Goal: Task Accomplishment & Management: Use online tool/utility

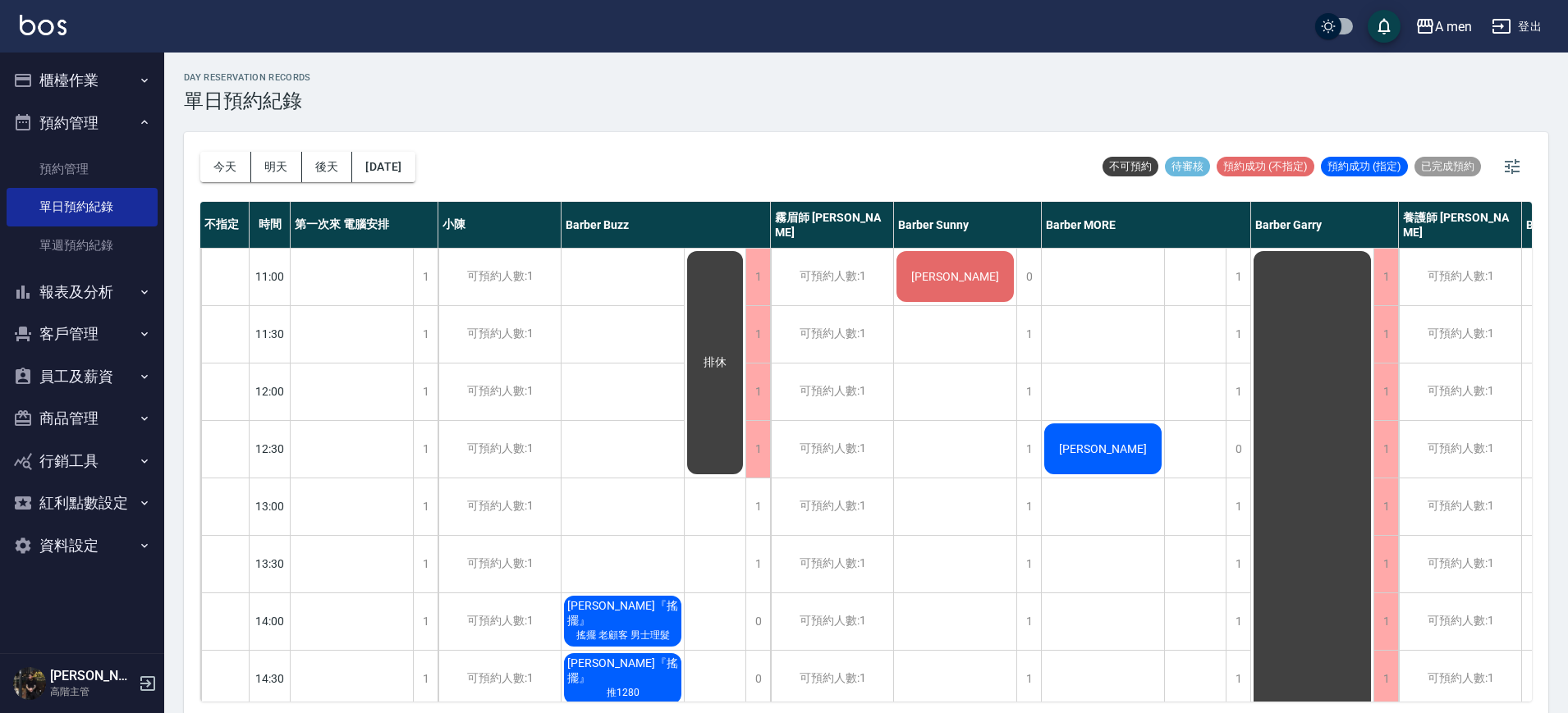
click at [206, 164] on button "今天" at bounding box center [226, 166] width 51 height 30
click at [1021, 488] on div "1" at bounding box center [1028, 507] width 25 height 57
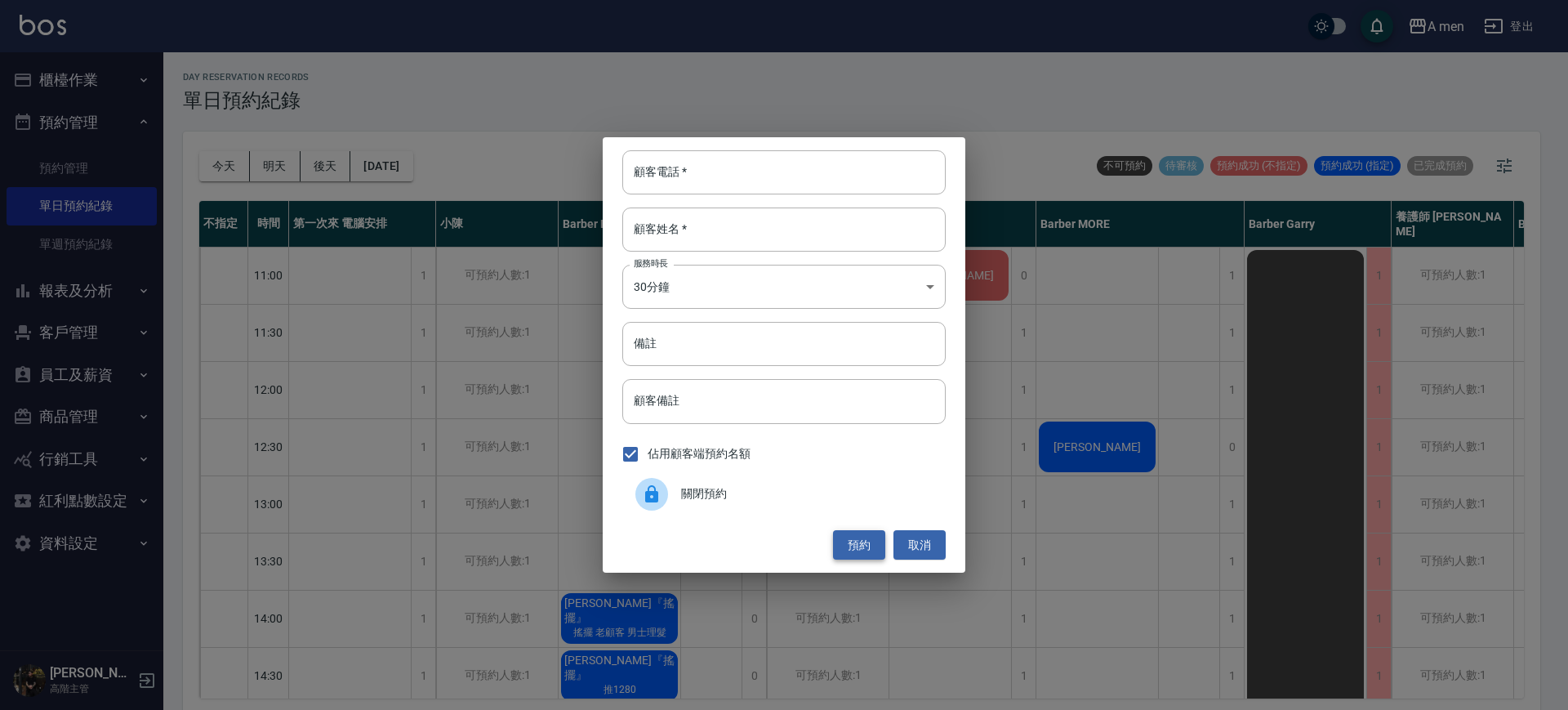
click at [853, 545] on button "預約" at bounding box center [859, 545] width 53 height 30
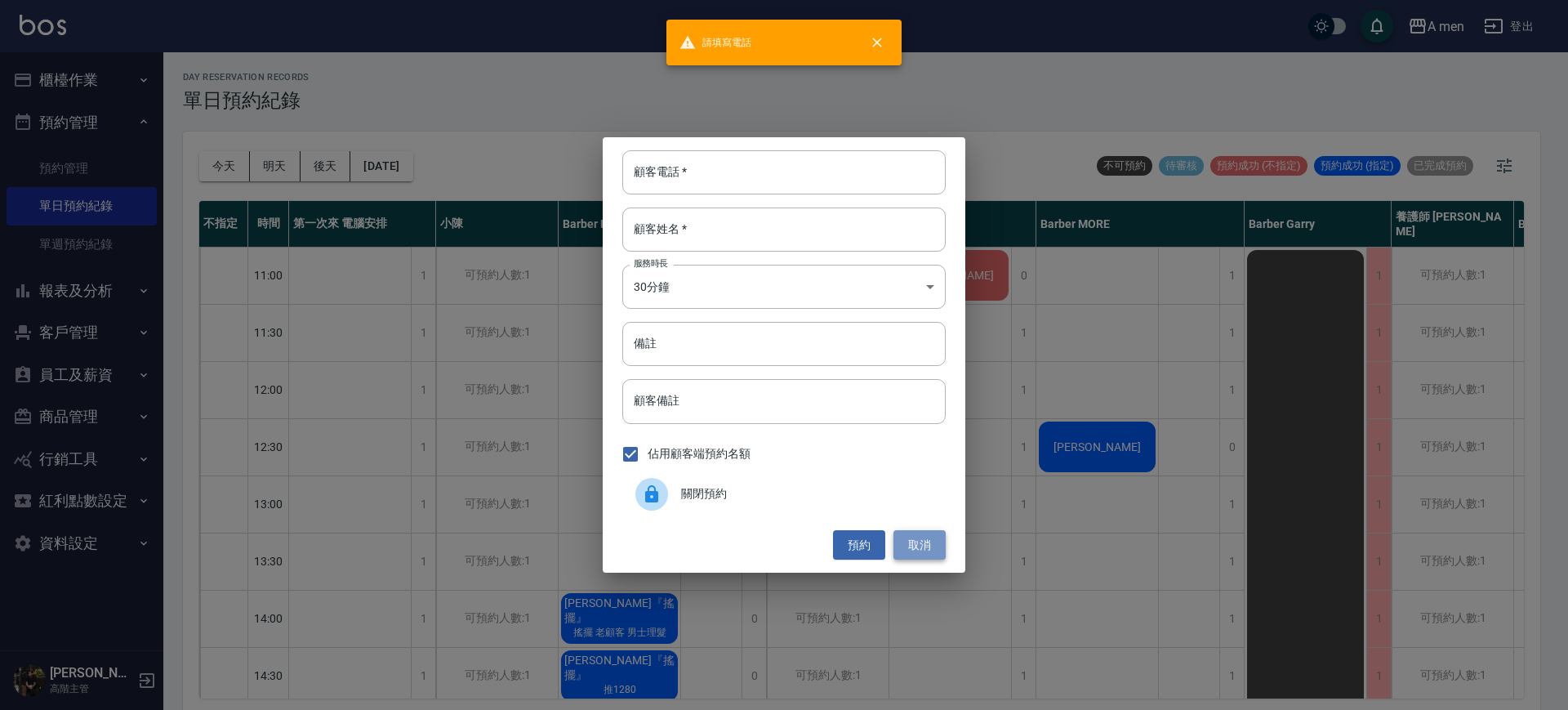
click at [920, 554] on button "取消" at bounding box center [920, 545] width 53 height 30
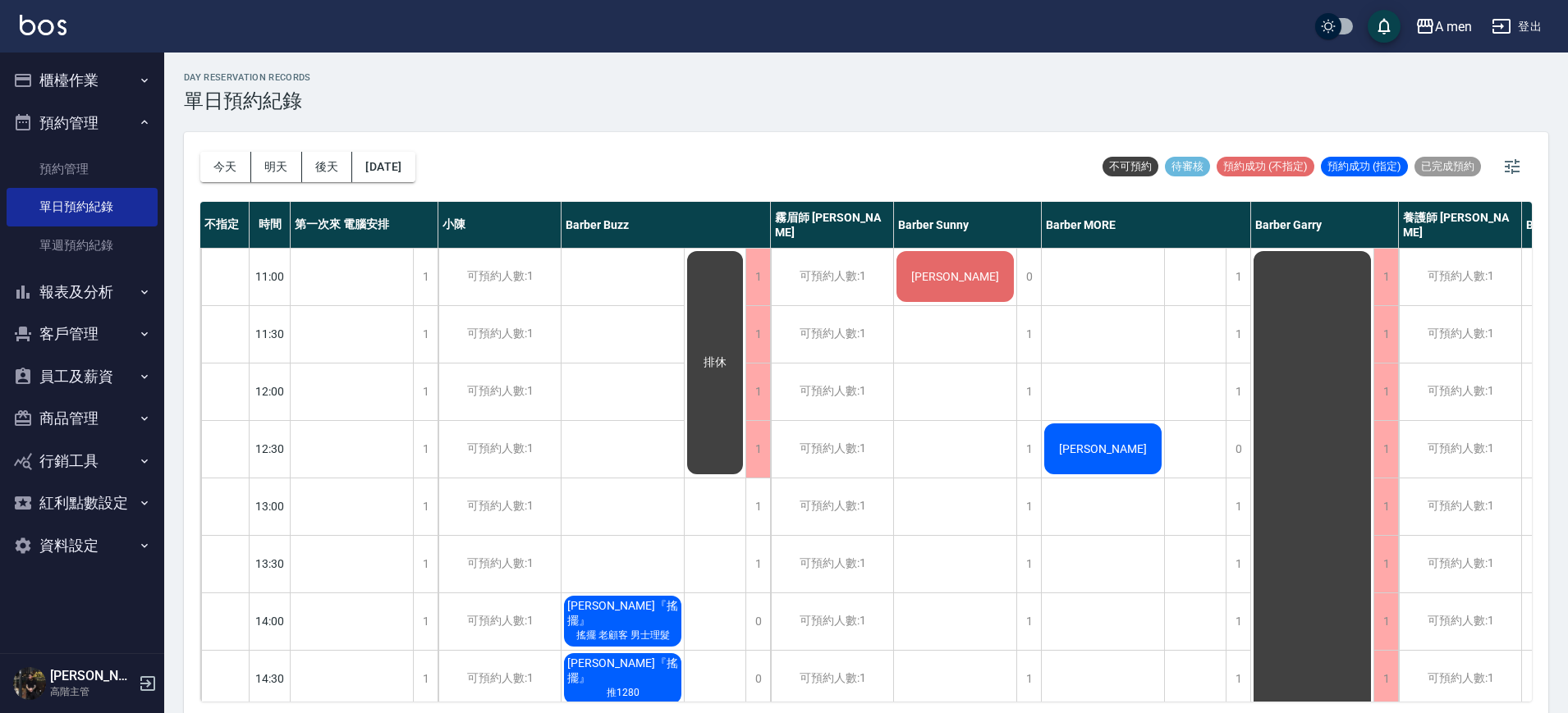
click at [957, 280] on span "[PERSON_NAME]" at bounding box center [954, 277] width 94 height 13
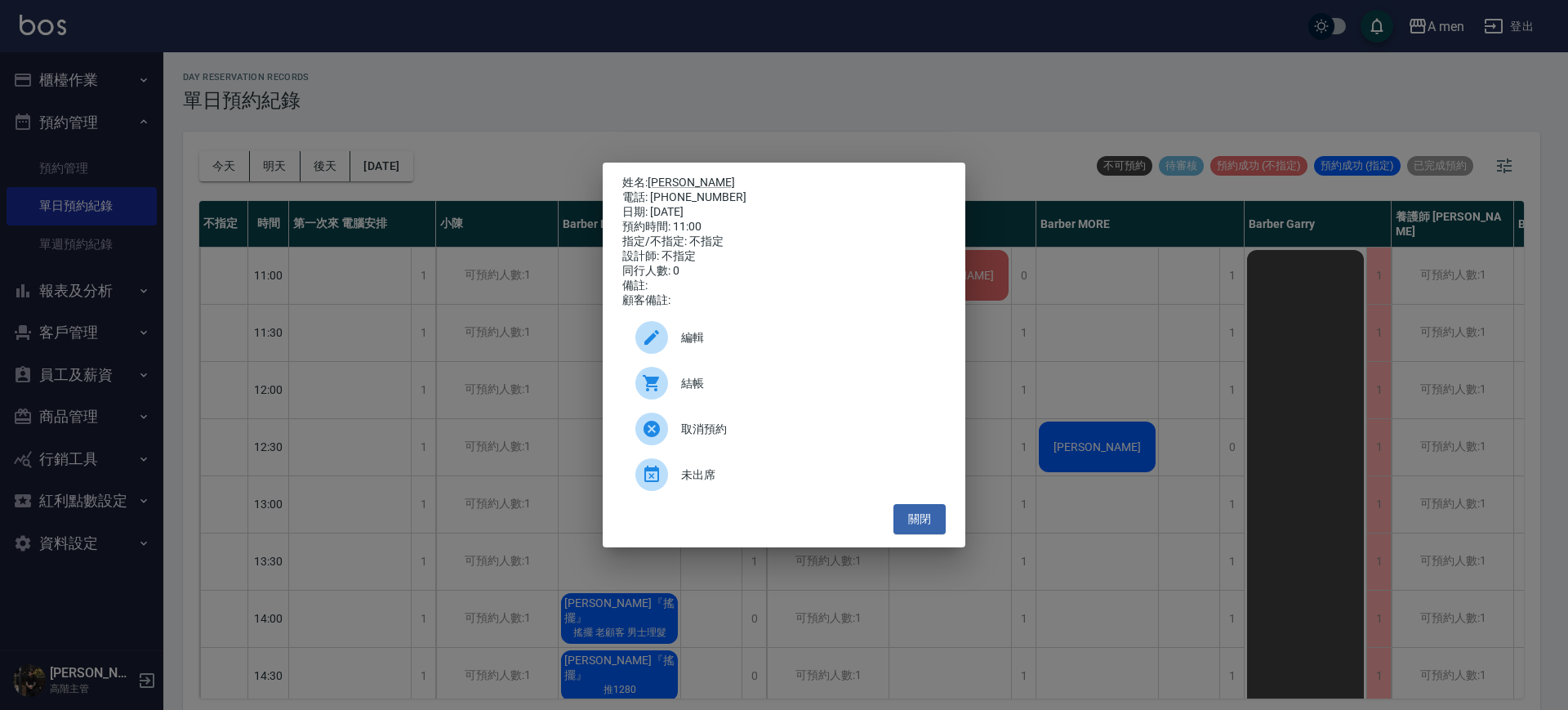
click at [805, 406] on div "結帳" at bounding box center [784, 383] width 323 height 45
click at [906, 532] on button "關閉" at bounding box center [920, 519] width 53 height 30
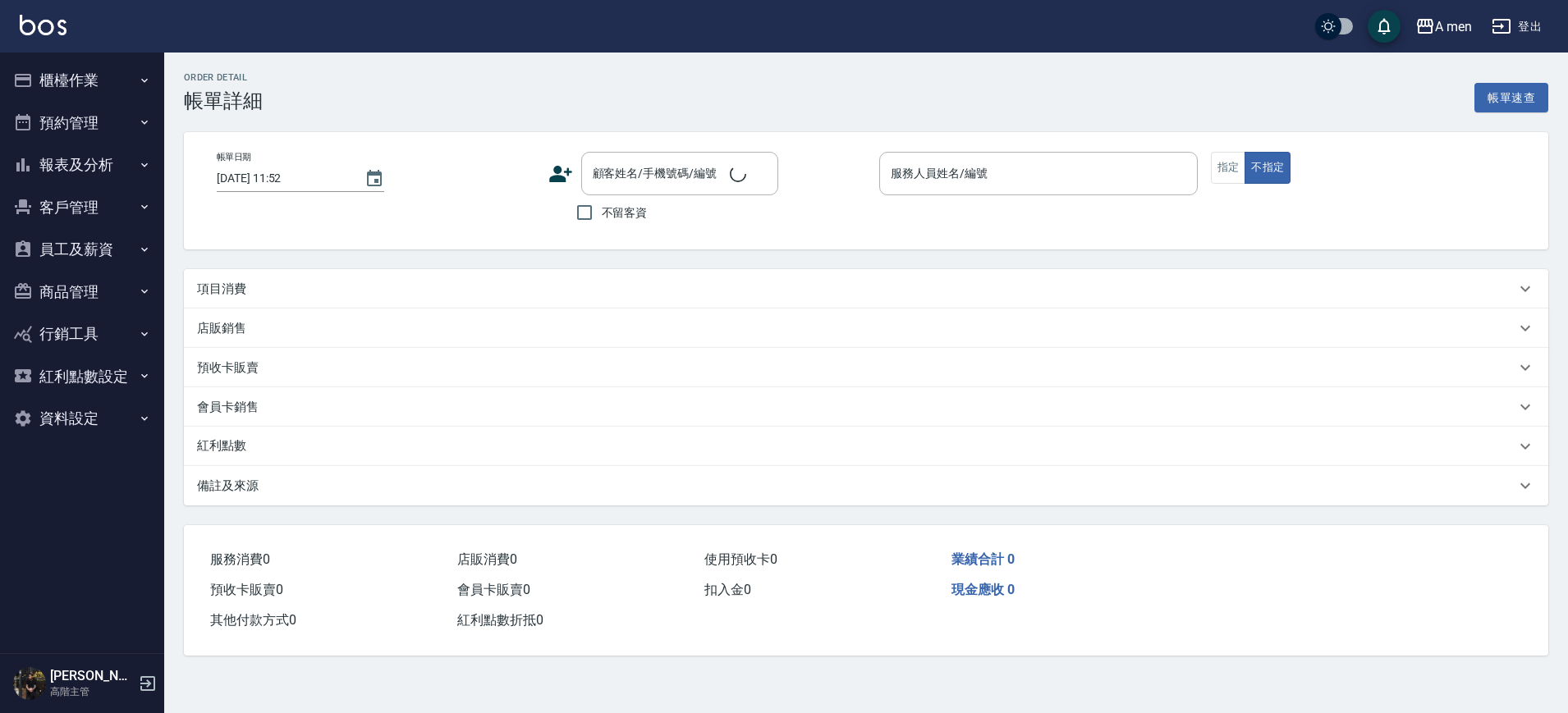
type input "2025/09/19 11:00"
type input "Barber Sunny -003"
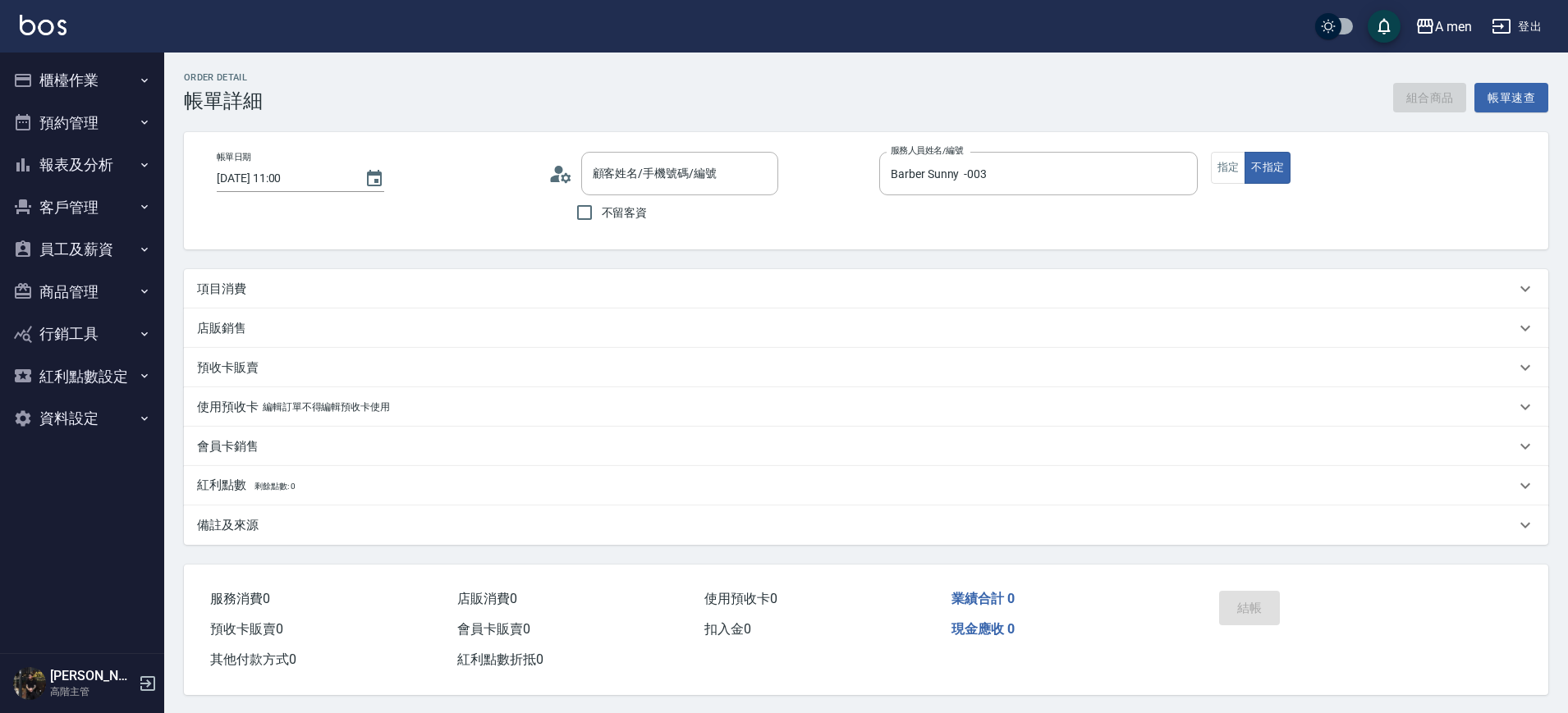
type input "劉大衛/0926308828/null"
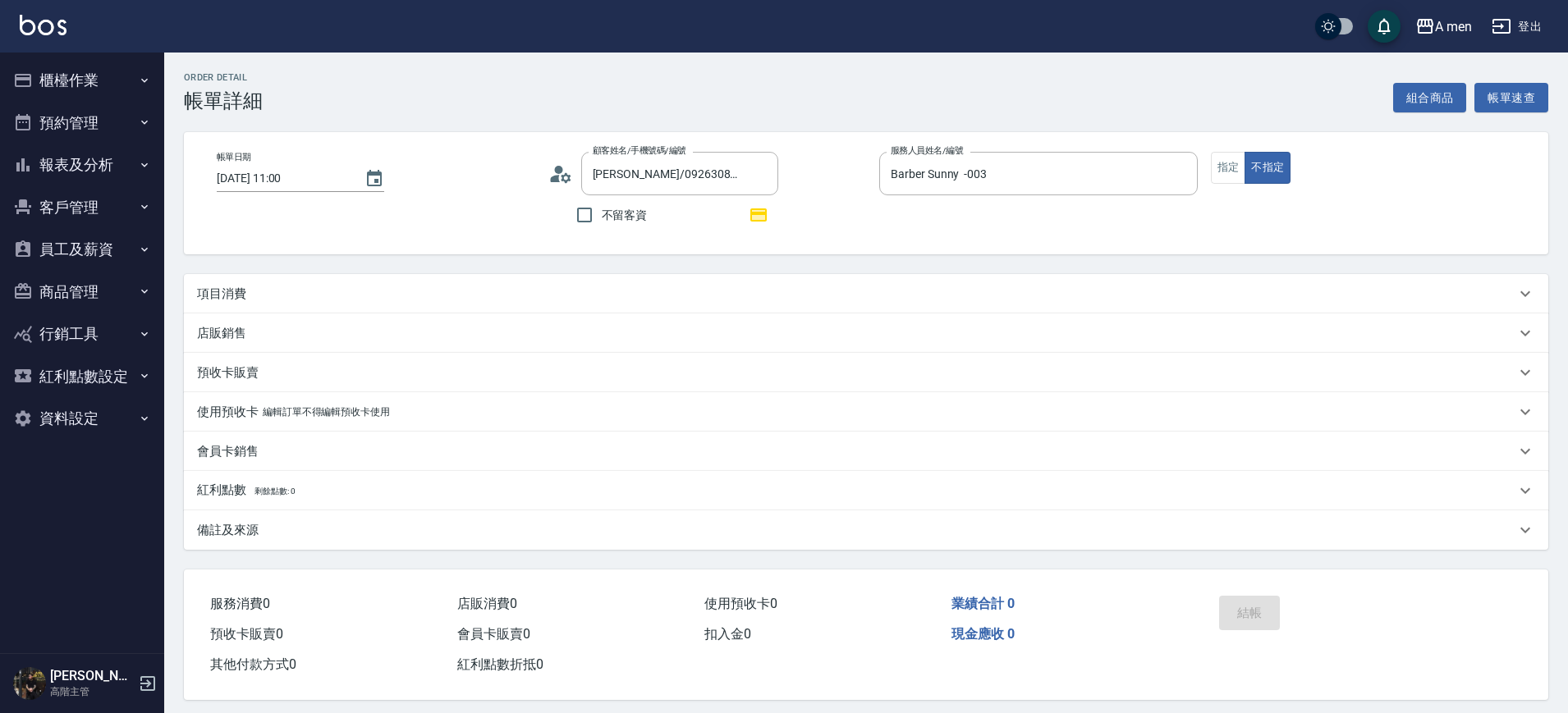
click at [1384, 105] on div "Order detail 帳單詳細 組合商品 帳單速查" at bounding box center [866, 92] width 1364 height 40
click at [1416, 104] on button "組合商品" at bounding box center [1430, 98] width 74 height 30
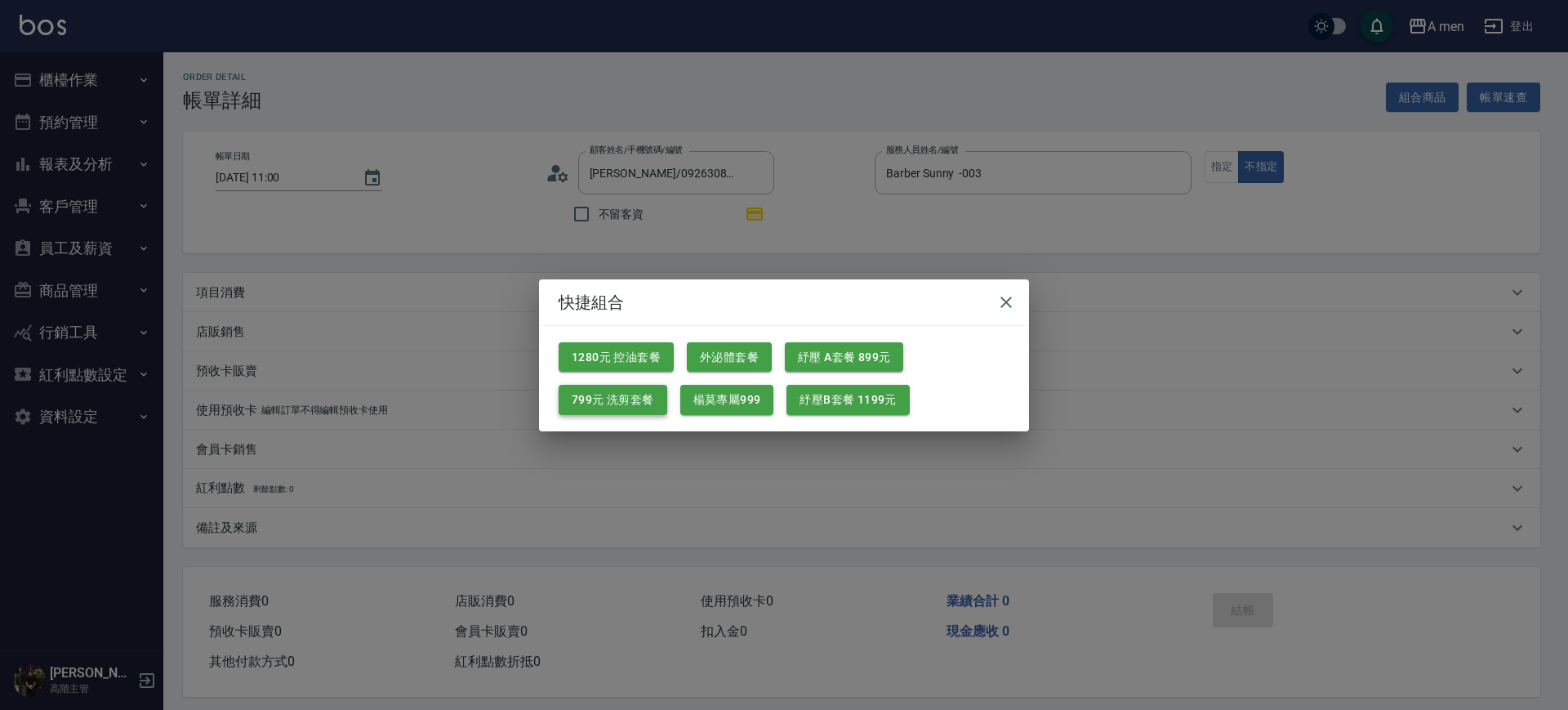
click at [599, 408] on button "799元 洗剪套餐" at bounding box center [613, 399] width 109 height 30
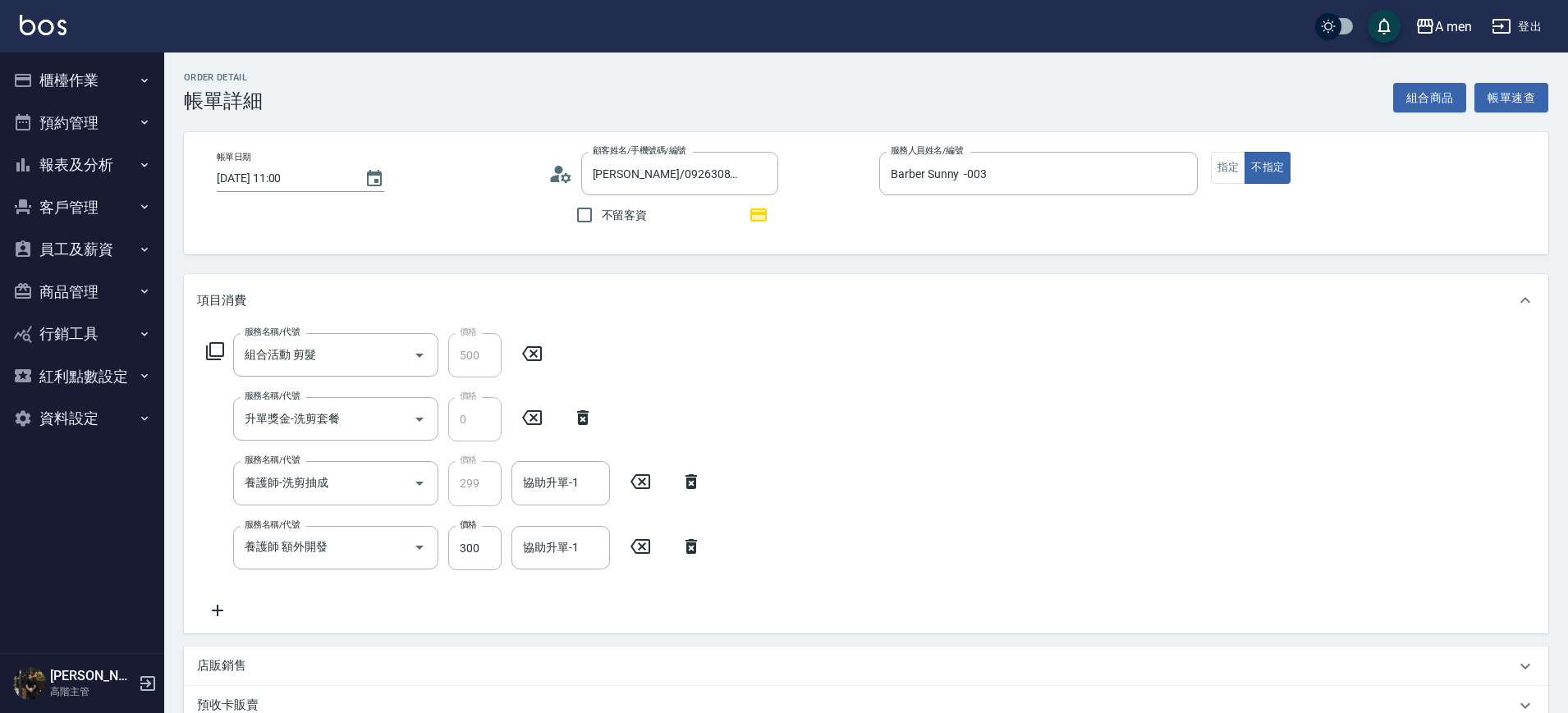
click at [888, 265] on div "Order detail 帳單詳細 組合商品 帳單速查 帳單日期 2025/09/19 11:00 顧客姓名/手機號碼/編號 劉大衛/0926308828/n…" at bounding box center [866, 572] width 1404 height 1040
click at [769, 219] on button "button" at bounding box center [758, 215] width 39 height 39
click at [866, 231] on div "顧客姓名/手機號碼/編號 劉大衛/0926308828/null 顧客姓名/手機號碼/編號 不留客資" at bounding box center [708, 193] width 319 height 83
click at [708, 540] on icon at bounding box center [691, 547] width 41 height 20
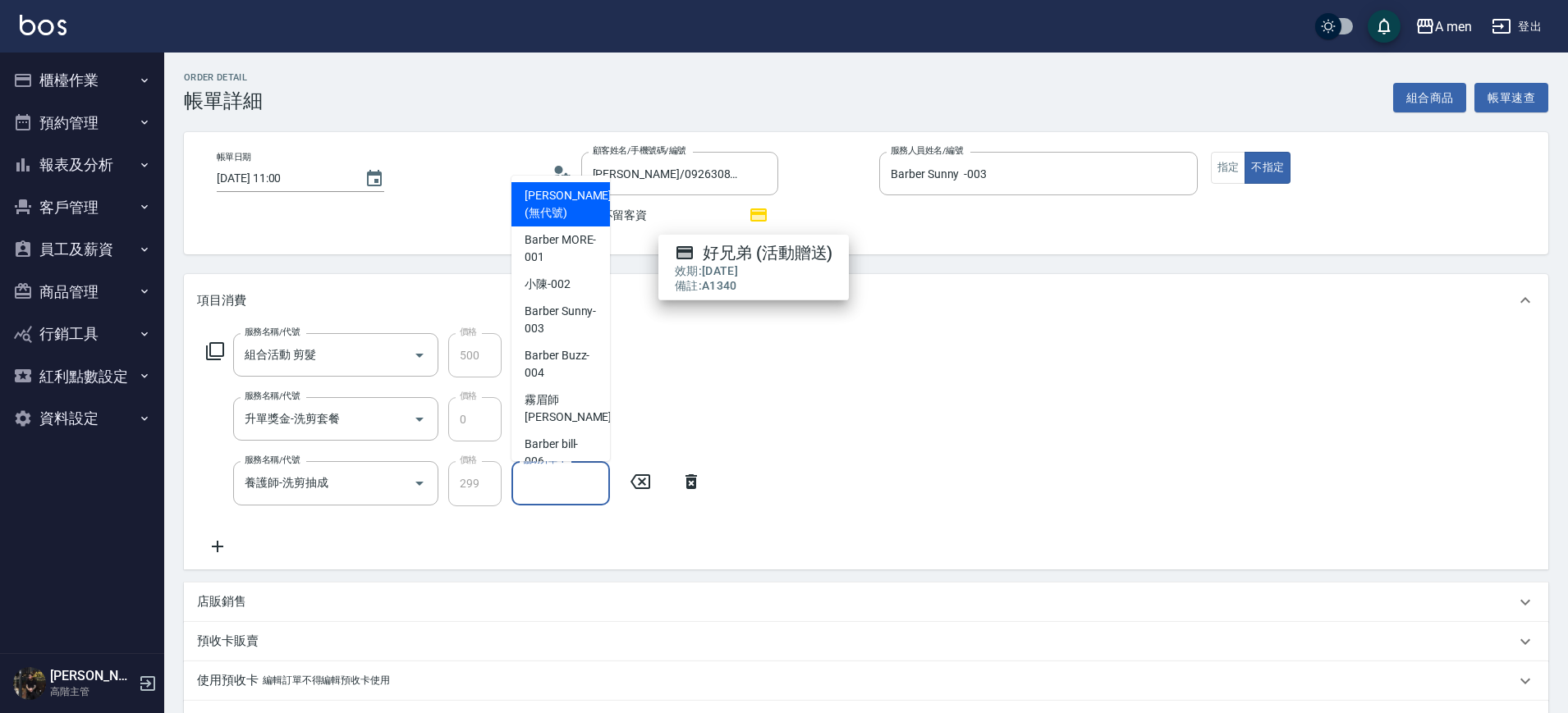
click at [578, 485] on div "協助升單-1 協助升單-1" at bounding box center [561, 483] width 99 height 44
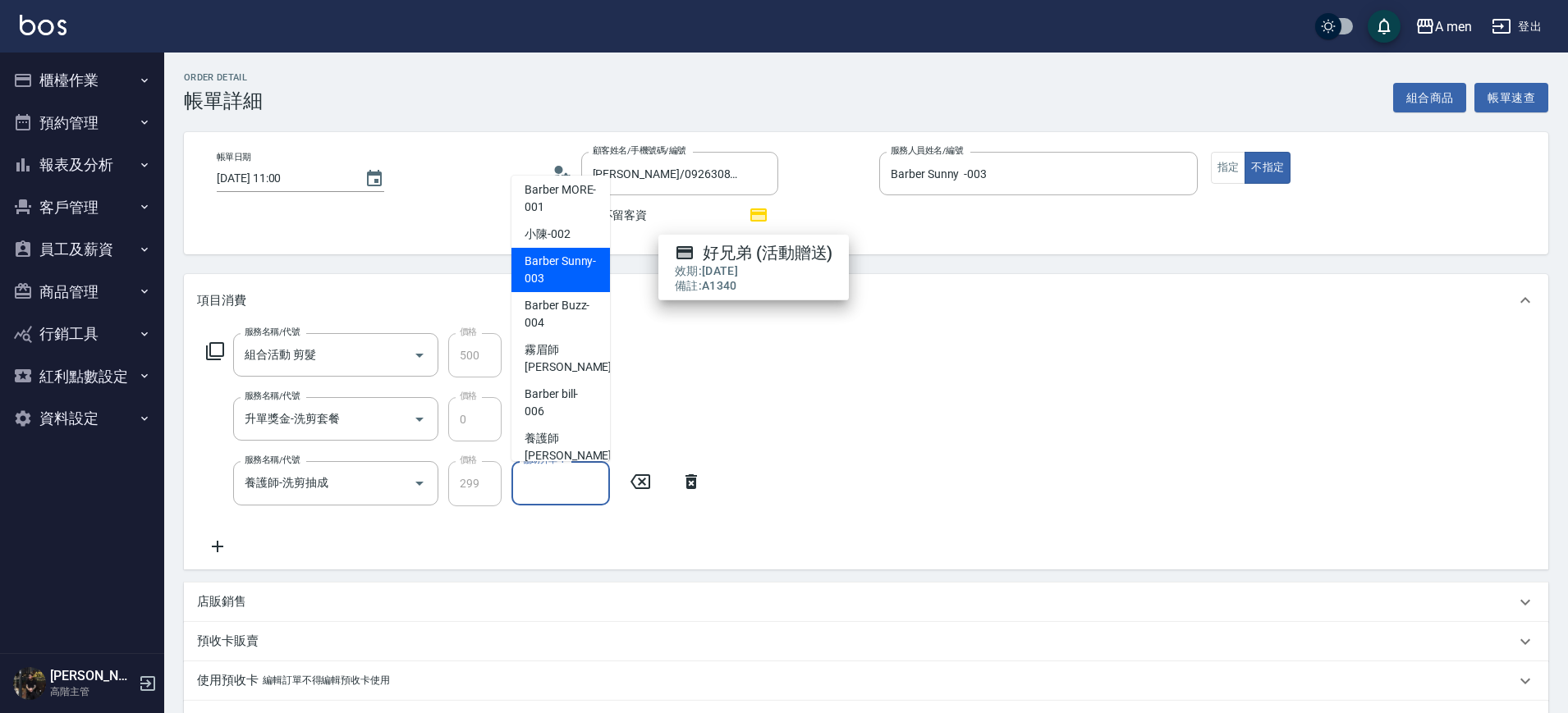
scroll to position [6, 0]
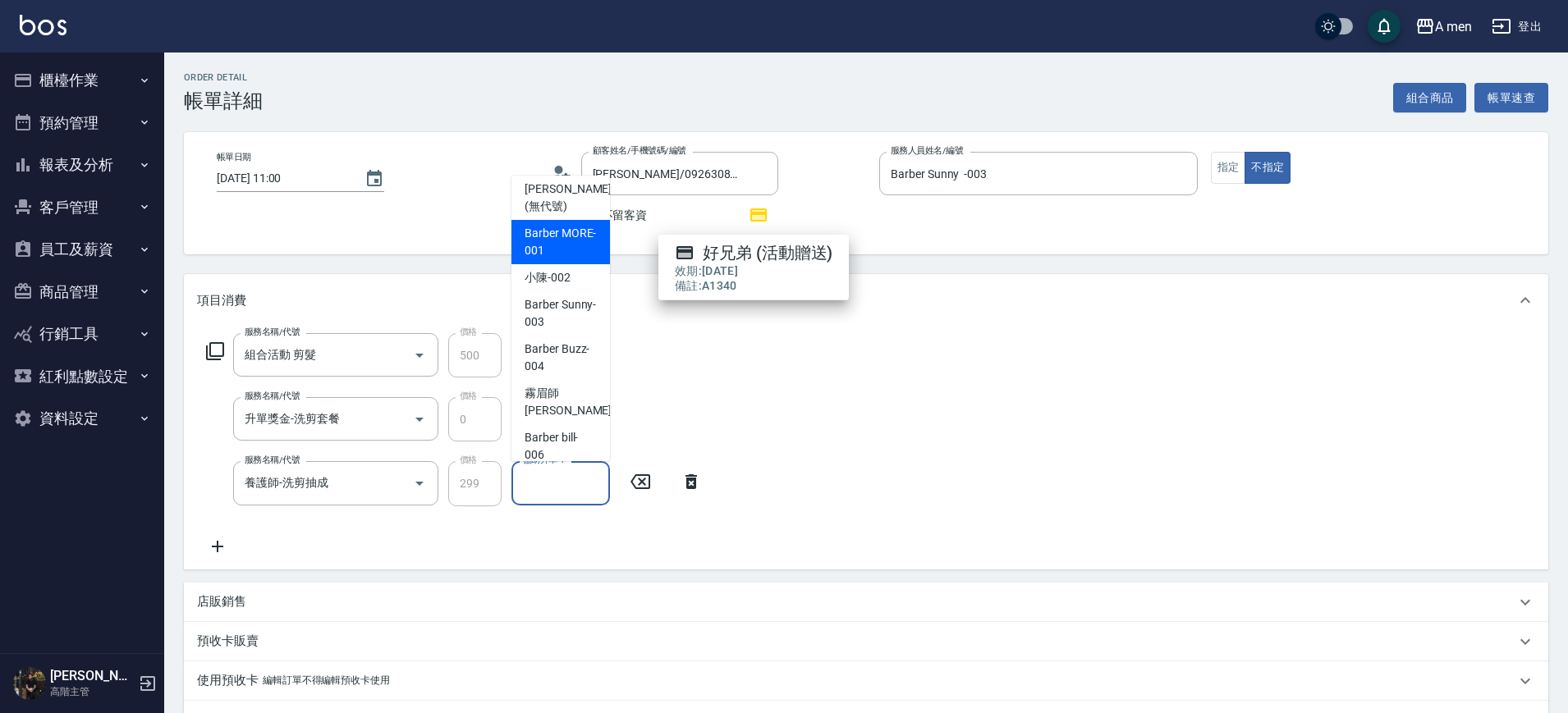
click at [565, 263] on div "Barber MORE -001" at bounding box center [561, 242] width 99 height 45
type input "Barber MORE-001"
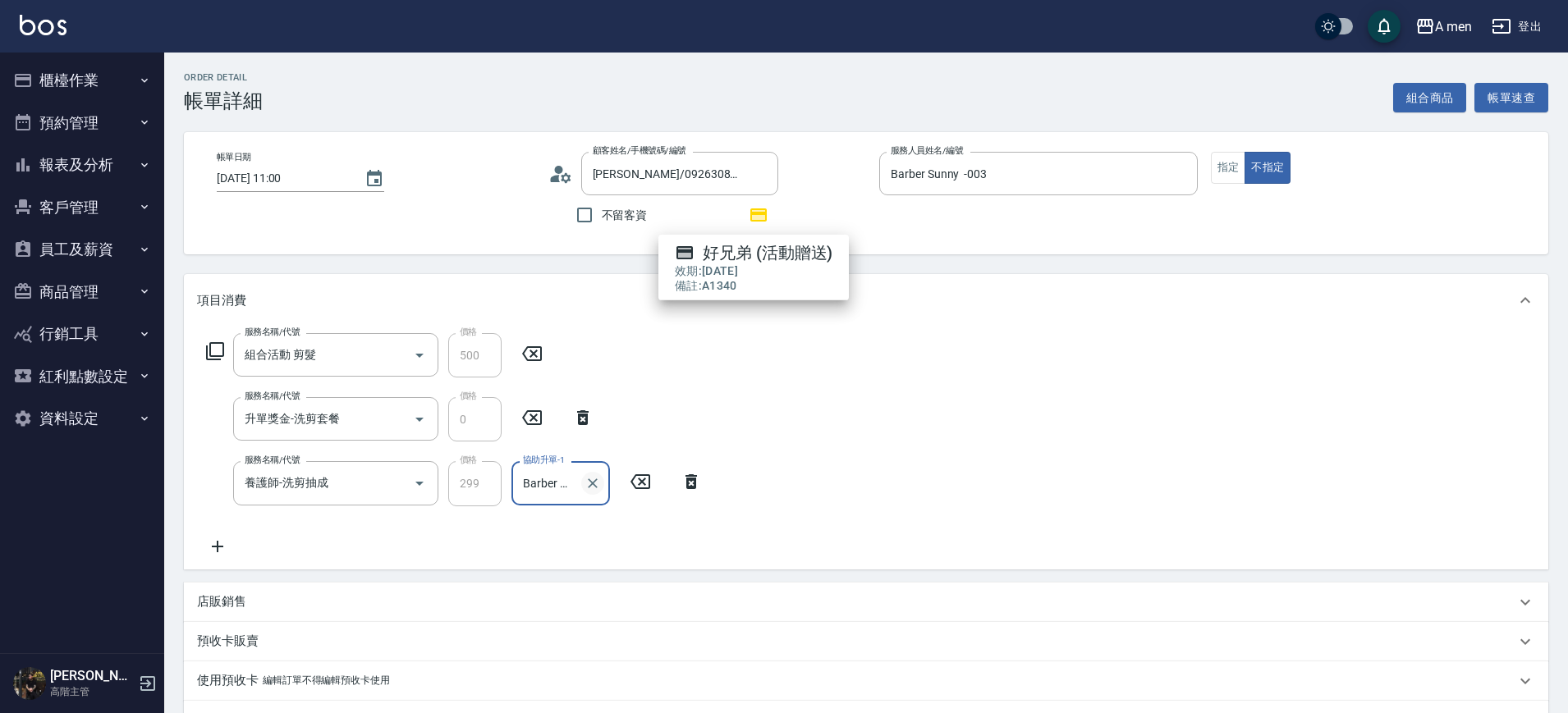
click at [599, 492] on button "Clear" at bounding box center [593, 483] width 23 height 23
click at [570, 475] on input "協助升單-1" at bounding box center [561, 482] width 84 height 28
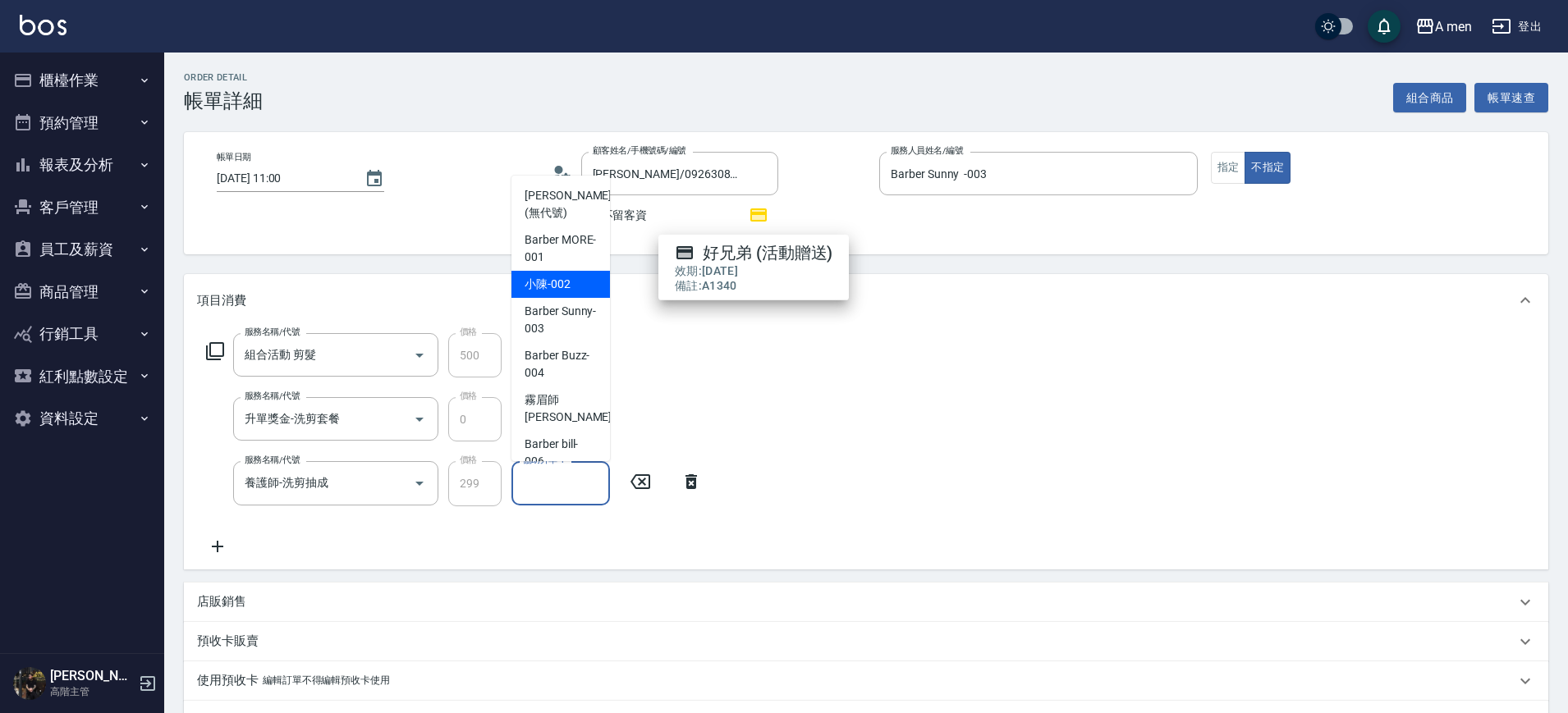
click at [557, 281] on span "小陳 -002" at bounding box center [548, 284] width 46 height 17
type input "小陳-002"
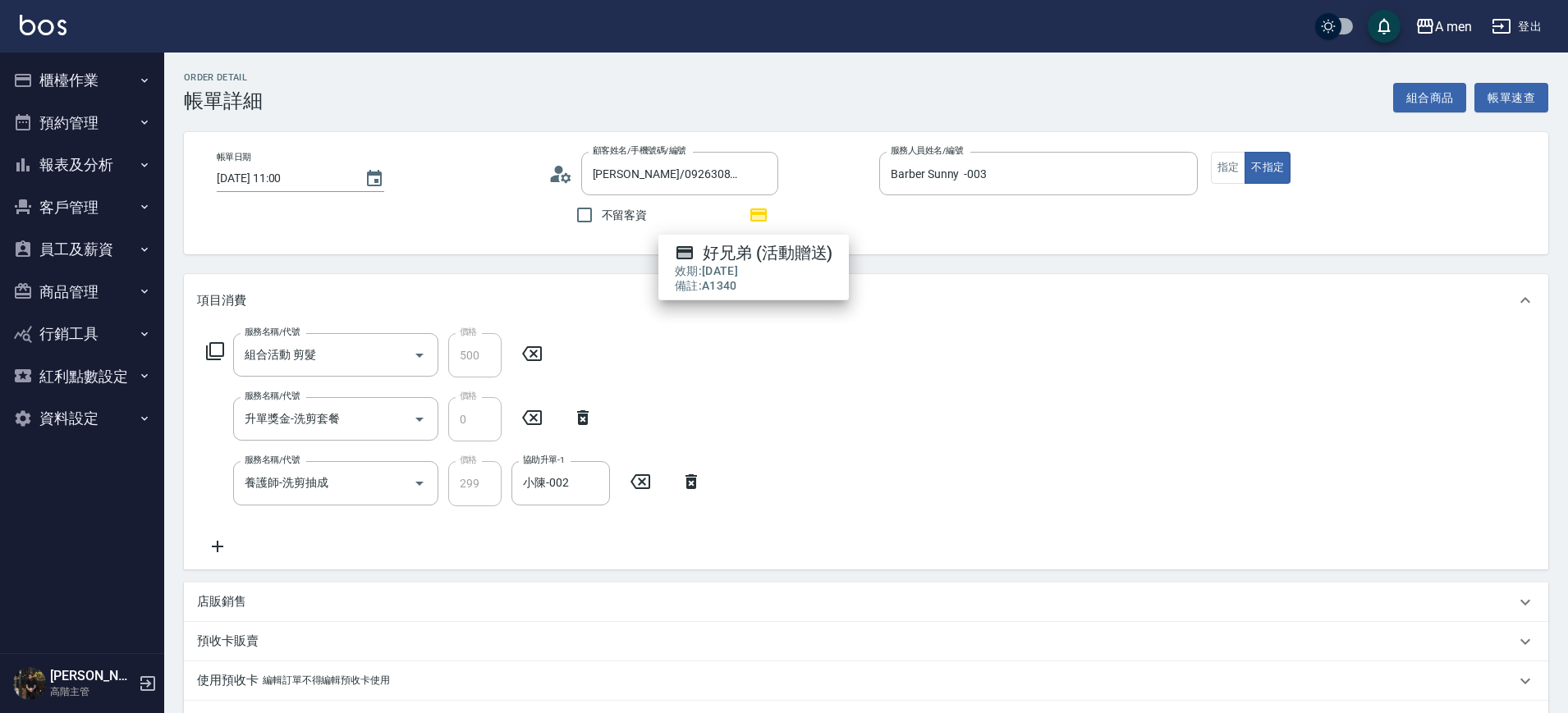
click at [868, 351] on div "服務名稱/代號 組合活動 剪髮 服務名稱/代號 價格 500 價格 服務名稱/代號 升單獎金-洗剪套餐 服務名稱/代號 價格 0 價格 服務名稱/代號 養護師…" at bounding box center [866, 447] width 1364 height 242
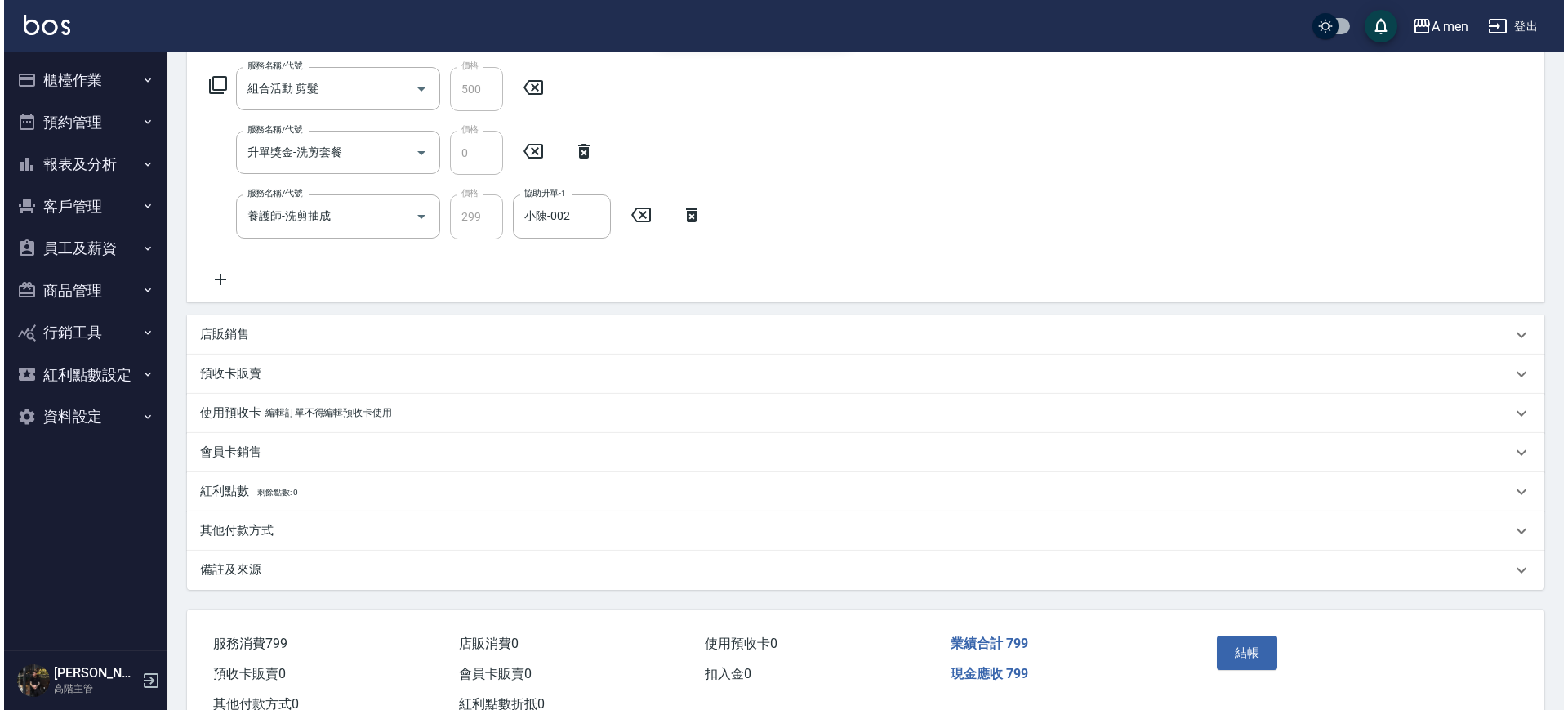
scroll to position [321, 0]
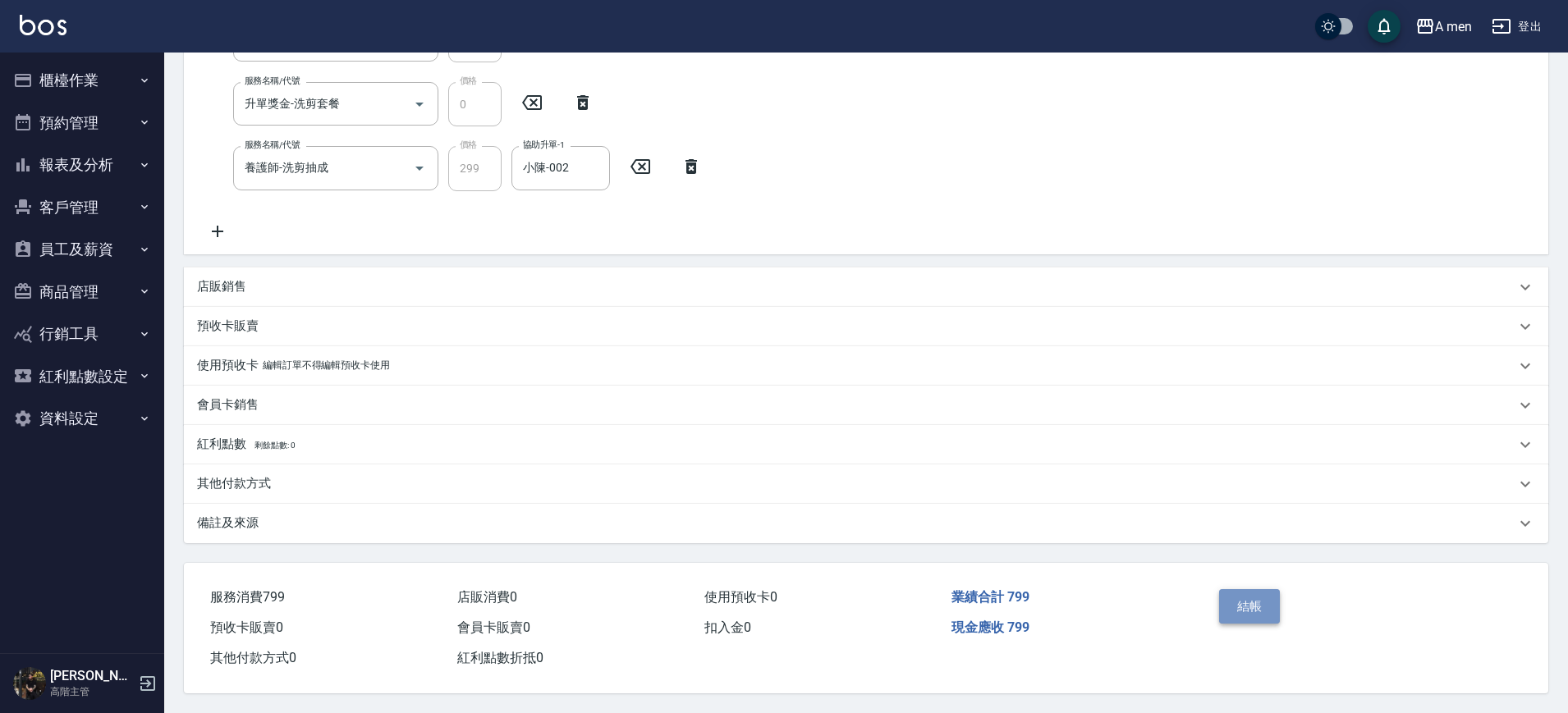
click at [1244, 598] on button "結帳" at bounding box center [1249, 607] width 61 height 35
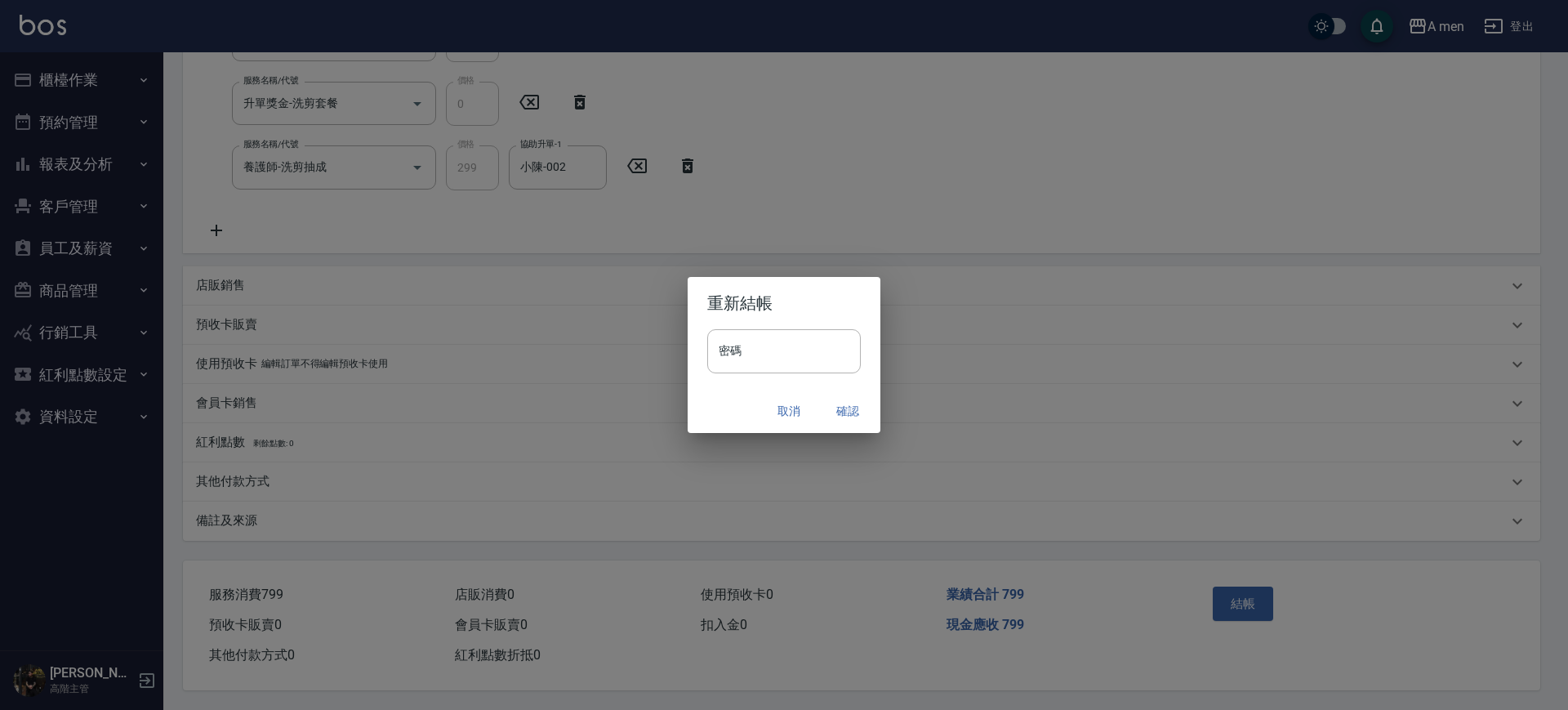
click at [846, 405] on button "確認" at bounding box center [848, 411] width 53 height 30
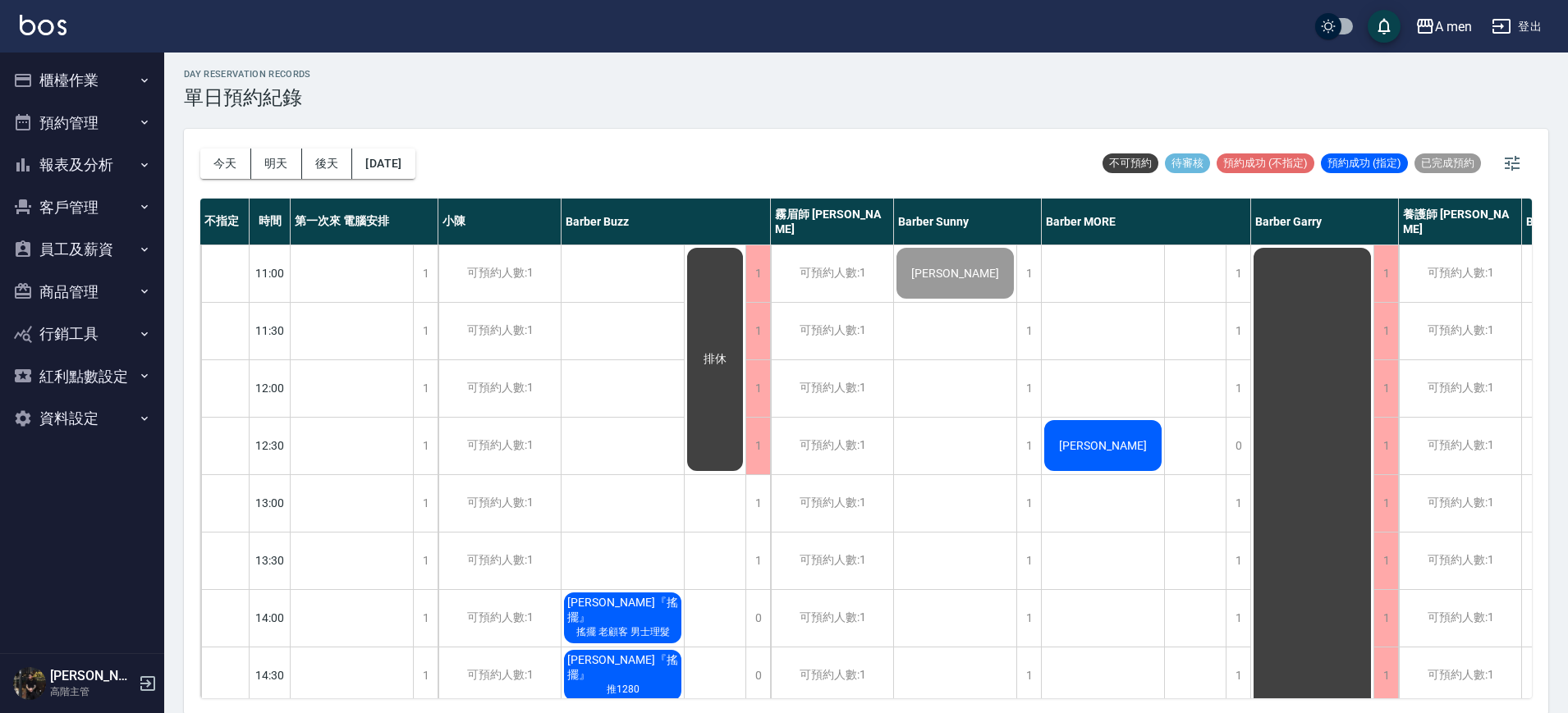
scroll to position [5, 0]
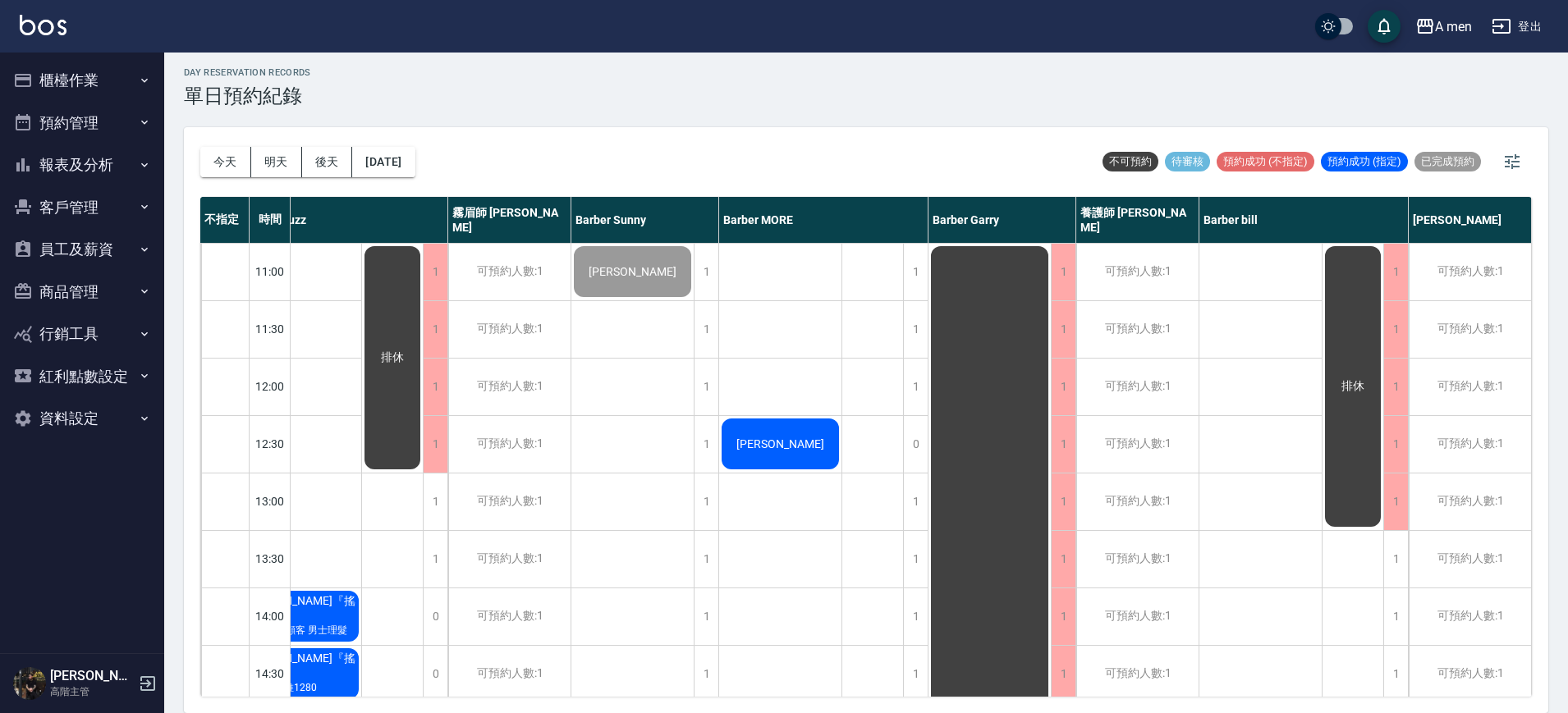
scroll to position [0, 0]
